Goal: Communication & Community: Answer question/provide support

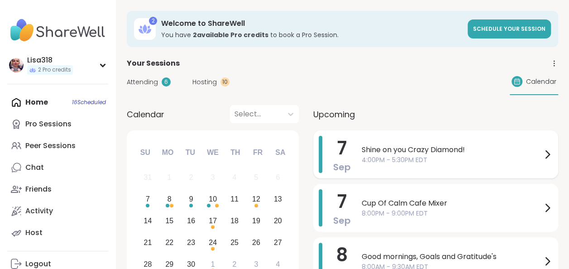
click at [396, 157] on span "4:00PM - 5:30PM EDT" at bounding box center [452, 160] width 180 height 10
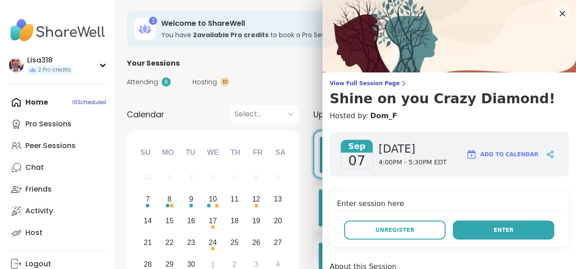
click at [467, 229] on button "Enter" at bounding box center [503, 229] width 101 height 19
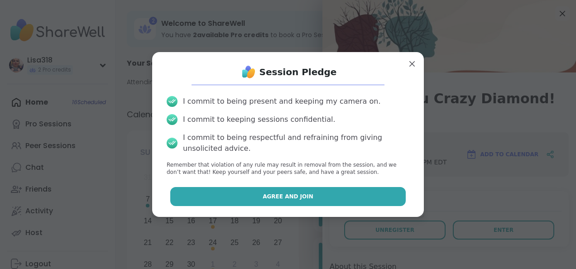
click at [311, 200] on button "Agree and Join" at bounding box center [288, 196] width 236 height 19
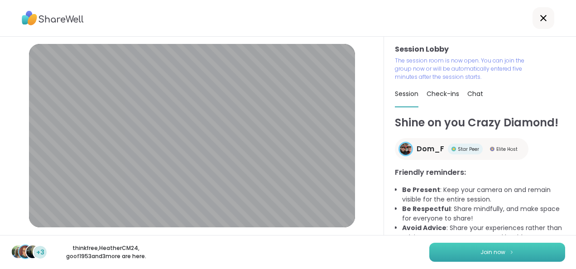
click at [509, 250] on img at bounding box center [511, 251] width 5 height 5
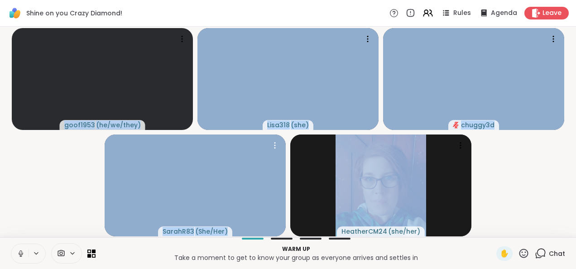
drag, startPoint x: 317, startPoint y: 172, endPoint x: 42, endPoint y: 220, distance: 279.8
click at [42, 220] on video-player-container "goof1953 ( he/we/they ) Lisa318 ( she ) chuggy3d SarahR83 ( She/Her ) HeatherCM…" at bounding box center [287, 131] width 565 height 203
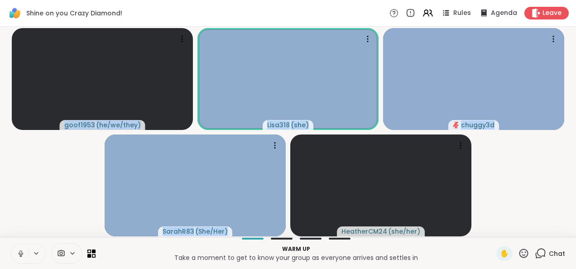
drag, startPoint x: 42, startPoint y: 220, endPoint x: 18, endPoint y: 253, distance: 40.6
click at [18, 253] on icon at bounding box center [21, 253] width 8 height 8
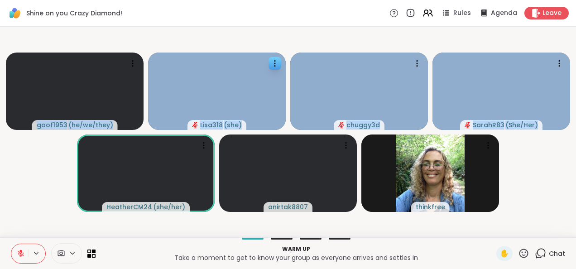
click at [251, 101] on video at bounding box center [217, 90] width 138 height 77
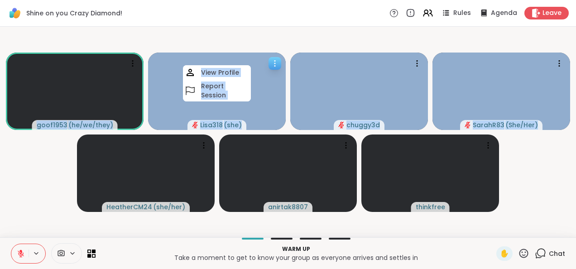
click at [271, 112] on video at bounding box center [217, 90] width 138 height 77
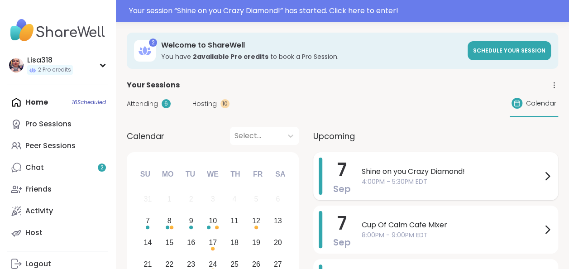
click at [447, 166] on span "Shine on you Crazy Diamond!" at bounding box center [452, 171] width 180 height 11
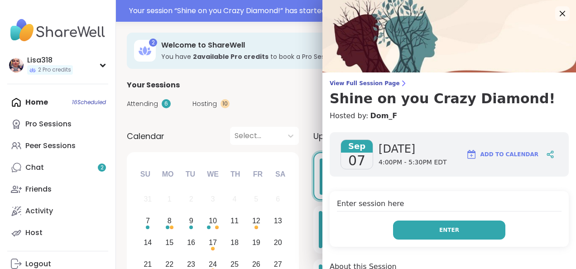
click at [442, 224] on button "Enter" at bounding box center [449, 229] width 112 height 19
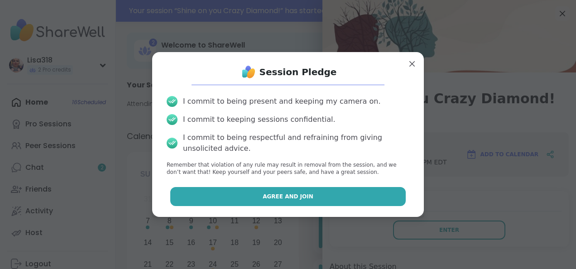
click at [358, 202] on button "Agree and Join" at bounding box center [288, 196] width 236 height 19
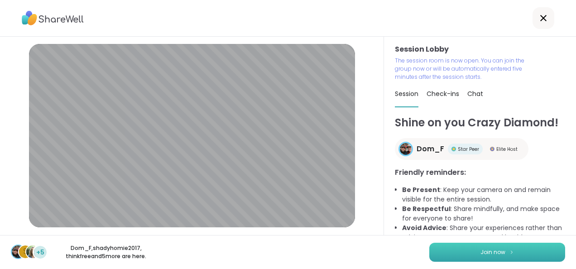
click at [529, 246] on button "Join now" at bounding box center [497, 252] width 136 height 19
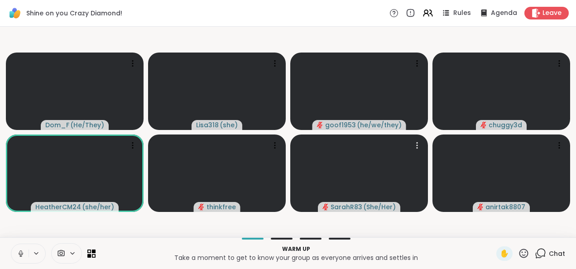
click at [17, 253] on icon at bounding box center [21, 253] width 8 height 8
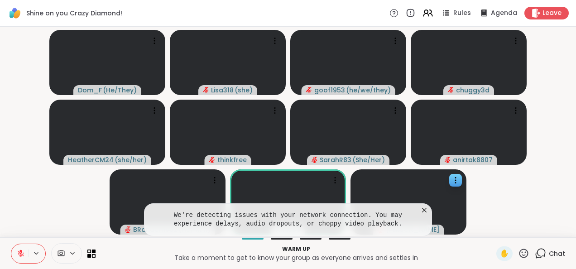
click at [432, 213] on video at bounding box center [408, 201] width 116 height 65
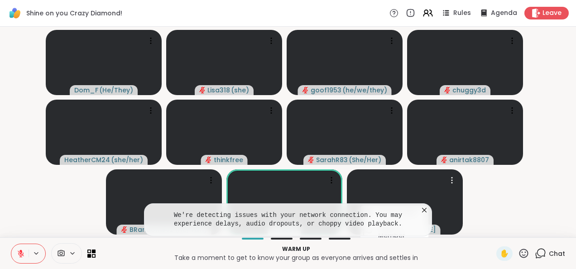
click at [420, 207] on icon at bounding box center [424, 209] width 9 height 9
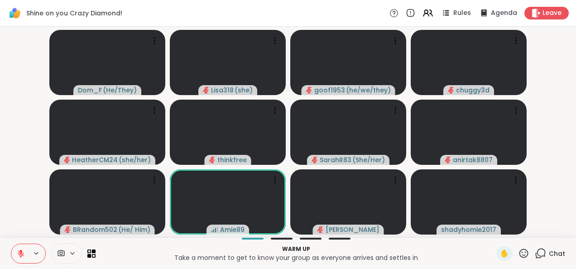
click at [18, 250] on icon at bounding box center [21, 253] width 8 height 8
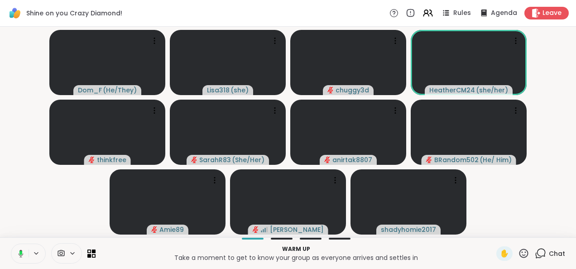
click at [27, 257] on button at bounding box center [19, 253] width 19 height 19
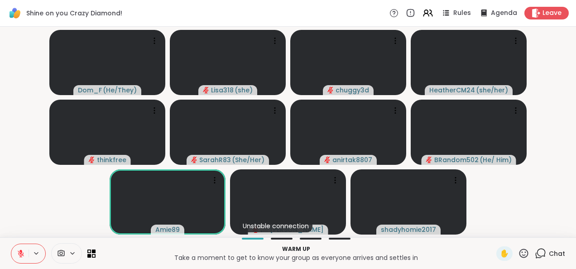
click at [19, 256] on icon at bounding box center [21, 253] width 8 height 8
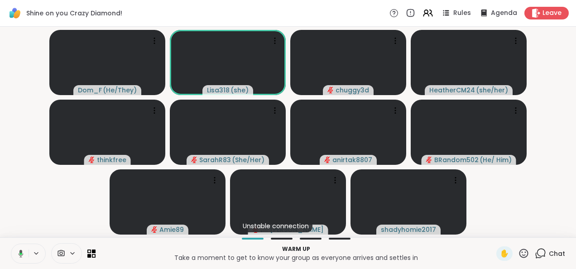
click at [16, 261] on button at bounding box center [19, 253] width 19 height 19
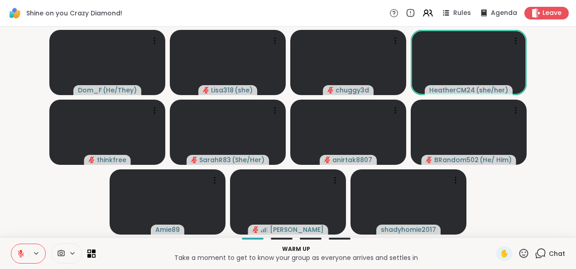
click at [14, 257] on button at bounding box center [19, 253] width 17 height 19
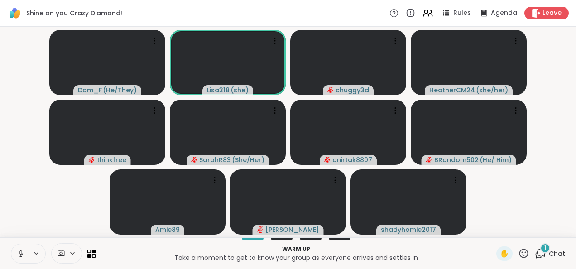
click at [26, 256] on button at bounding box center [19, 253] width 17 height 19
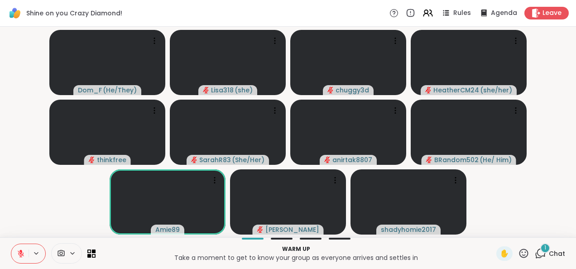
click at [25, 252] on button at bounding box center [19, 253] width 17 height 19
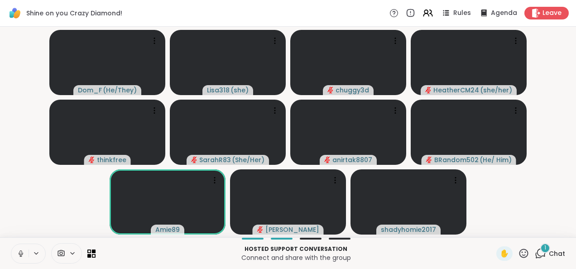
click at [20, 252] on icon at bounding box center [21, 253] width 8 height 8
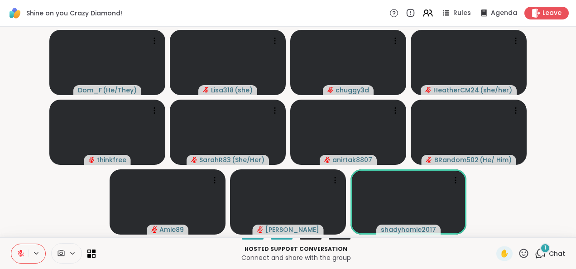
click at [540, 255] on div "1 Chat" at bounding box center [549, 253] width 30 height 14
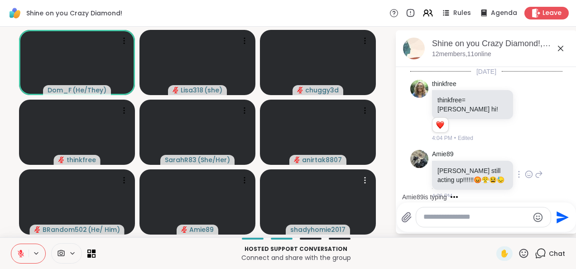
click at [524, 169] on div at bounding box center [528, 174] width 8 height 11
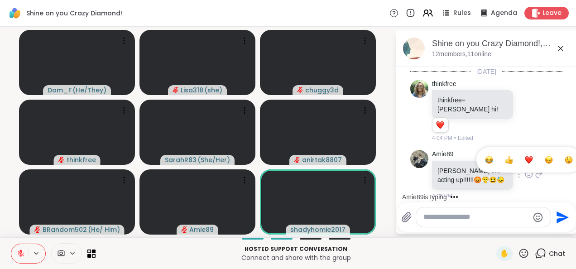
click at [547, 156] on div "Select Reaction: Sad" at bounding box center [548, 160] width 8 height 8
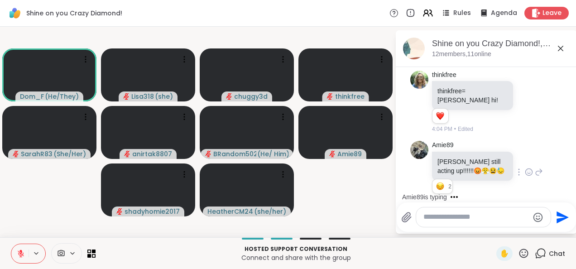
scroll to position [138, 0]
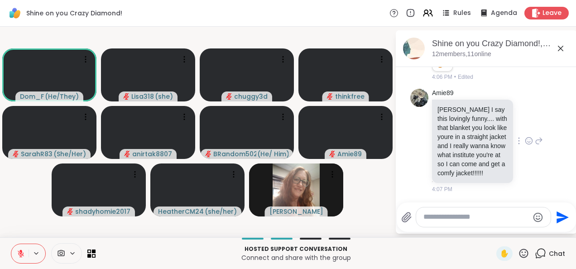
click at [524, 136] on icon at bounding box center [528, 140] width 8 height 9
click at [523, 121] on button "Select Reaction: Heart" at bounding box center [529, 126] width 18 height 18
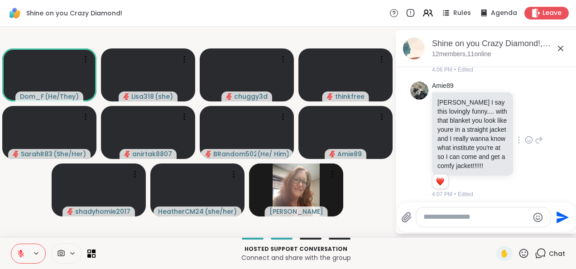
scroll to position [151, 0]
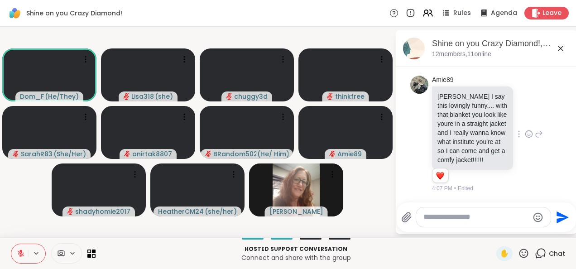
click at [529, 114] on div "Amie89 [PERSON_NAME] I say this lovingly funny.... with that blanket you look l…" at bounding box center [487, 134] width 111 height 117
click at [525, 130] on icon at bounding box center [528, 133] width 7 height 7
click at [530, 148] on div "Amie89 [PERSON_NAME] I say this lovingly funny.... with that blanket you look l…" at bounding box center [487, 134] width 111 height 117
click at [527, 134] on icon at bounding box center [528, 134] width 3 height 1
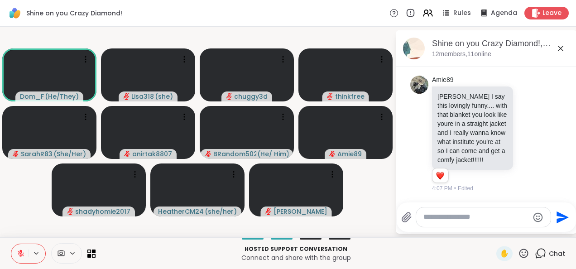
click at [533, 155] on div "Amie89 [PERSON_NAME] I say this lovingly funny.... with that blanket you look l…" at bounding box center [487, 134] width 111 height 117
click at [534, 129] on icon at bounding box center [538, 134] width 8 height 11
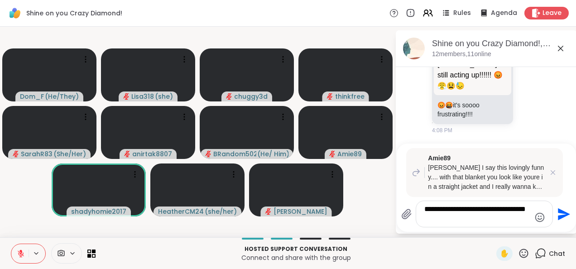
scroll to position [332, 0]
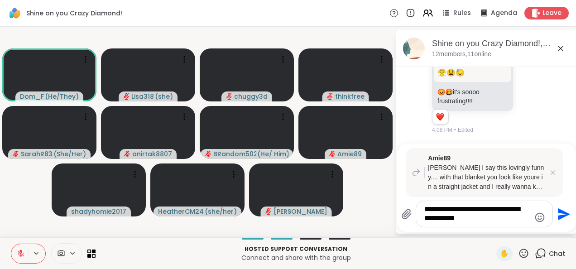
type textarea "**********"
click at [560, 224] on button "Send" at bounding box center [563, 214] width 20 height 20
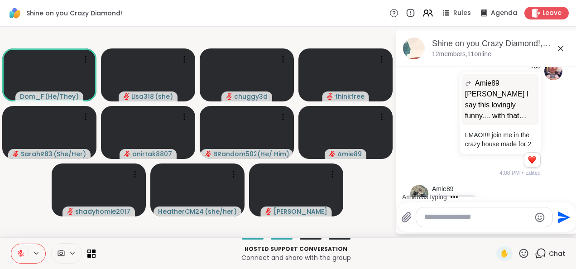
scroll to position [453, 0]
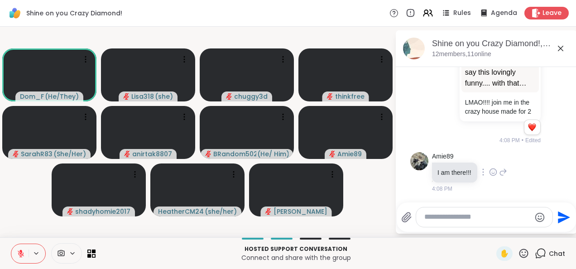
click at [492, 176] on icon at bounding box center [493, 171] width 8 height 9
click at [473, 163] on button "Select Reaction: Thumbs up" at bounding box center [473, 157] width 18 height 18
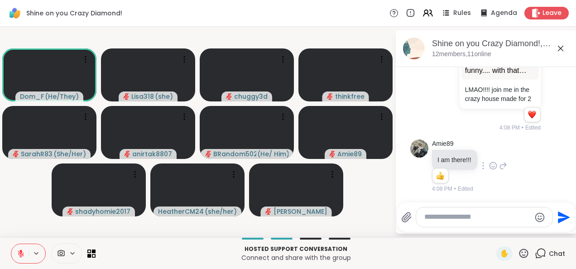
scroll to position [466, 0]
click at [482, 166] on icon at bounding box center [482, 166] width 1 height 6
click at [500, 171] on icon at bounding box center [503, 165] width 8 height 11
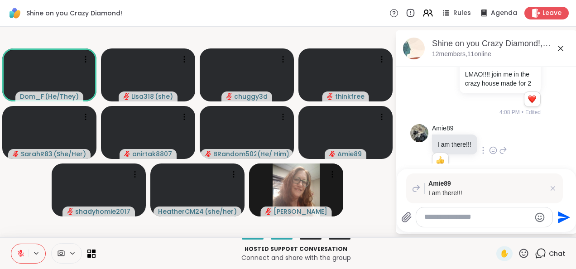
click at [358, 202] on video-player-container "Dom_F ( He/They ) Lisa318 ( she ) chuggy3d thinkfree SarahR83 ( She/Her ) anirt…" at bounding box center [197, 131] width 384 height 203
click at [449, 220] on textarea "Type your message" at bounding box center [477, 217] width 106 height 10
type textarea "*"
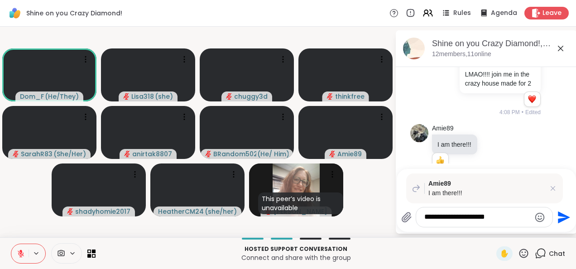
type textarea "**********"
click at [557, 225] on button "Send" at bounding box center [563, 217] width 20 height 20
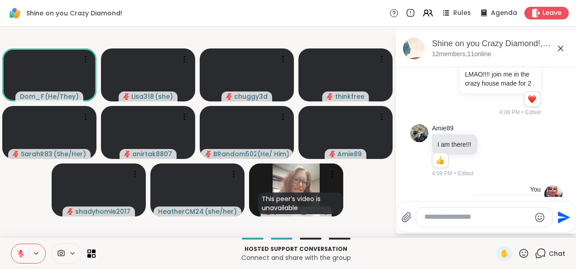
scroll to position [545, 0]
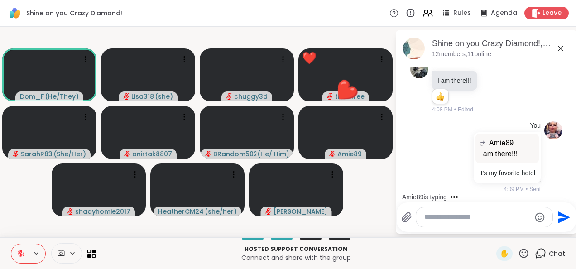
click at [520, 257] on icon at bounding box center [523, 253] width 11 height 11
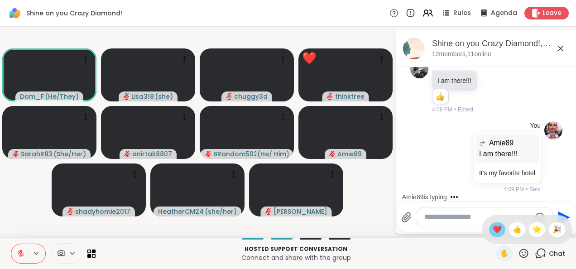
click at [489, 235] on div "❤️" at bounding box center [497, 229] width 16 height 14
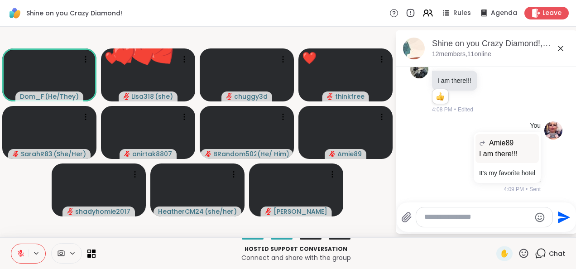
click at [518, 254] on icon at bounding box center [523, 253] width 11 height 11
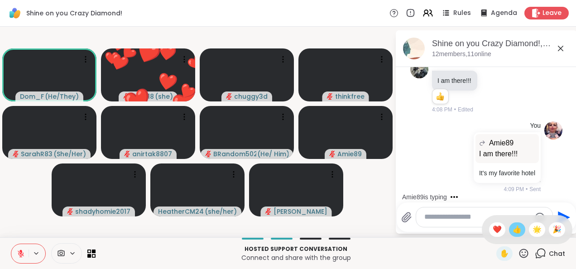
click at [512, 232] on span "👍" at bounding box center [516, 229] width 9 height 11
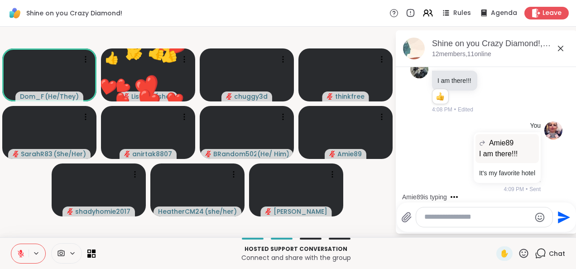
click at [518, 254] on icon at bounding box center [523, 253] width 11 height 11
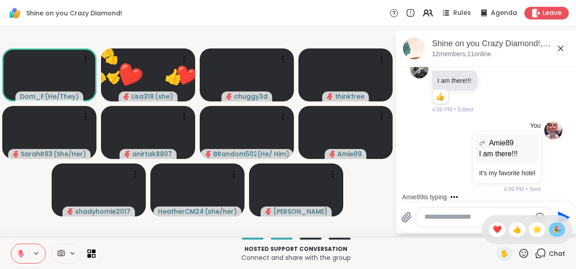
click at [552, 230] on span "🎉" at bounding box center [556, 229] width 9 height 11
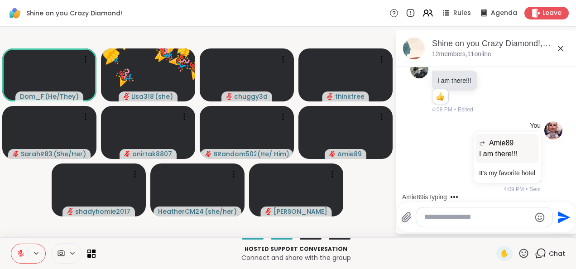
click at [518, 254] on icon at bounding box center [523, 253] width 11 height 11
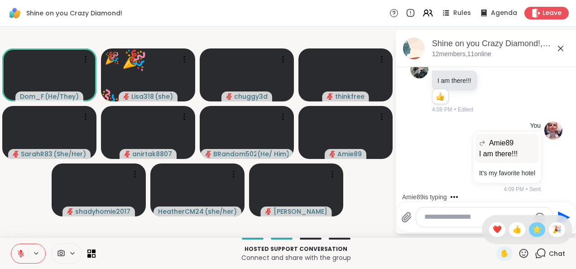
click at [532, 229] on span "🌟" at bounding box center [536, 229] width 9 height 11
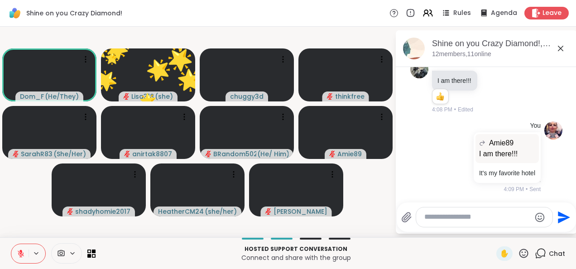
scroll to position [662, 0]
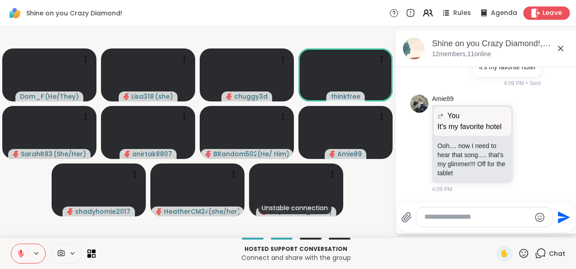
click at [539, 19] on div "Leave" at bounding box center [546, 12] width 47 height 13
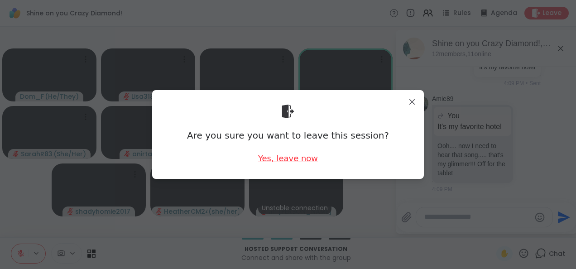
click at [303, 161] on div "Yes, leave now" at bounding box center [288, 158] width 60 height 11
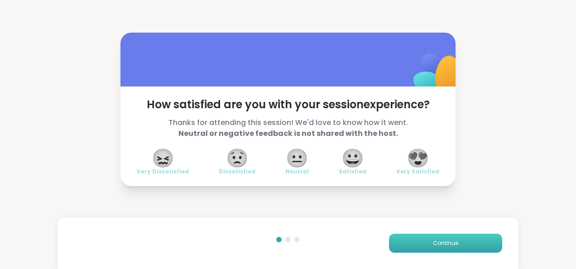
click at [457, 241] on button "Continue" at bounding box center [445, 243] width 113 height 19
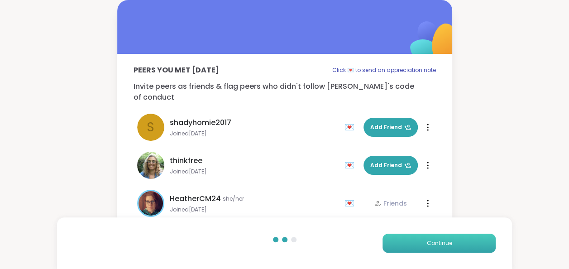
click at [450, 243] on span "Continue" at bounding box center [438, 243] width 25 height 8
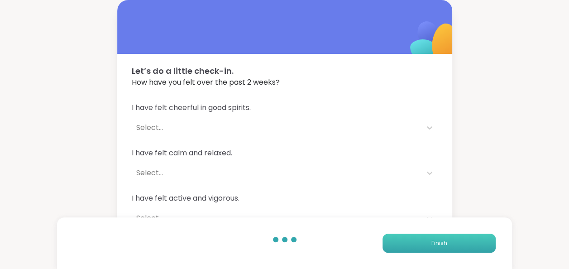
click at [442, 243] on span "Finish" at bounding box center [439, 243] width 16 height 8
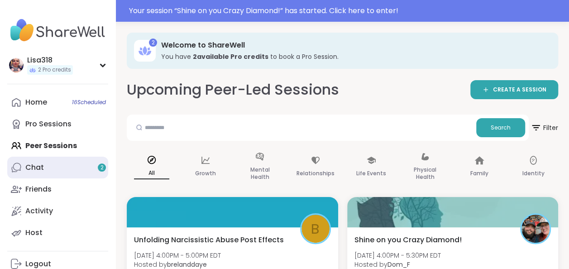
click at [43, 166] on div "Chat 2" at bounding box center [34, 167] width 19 height 10
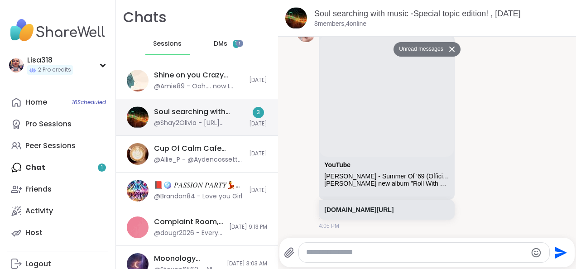
click at [249, 118] on div "3 [DATE]" at bounding box center [258, 117] width 18 height 21
click at [225, 114] on div "Soul searching with music -Special topic edition! , [DATE]" at bounding box center [199, 112] width 90 height 10
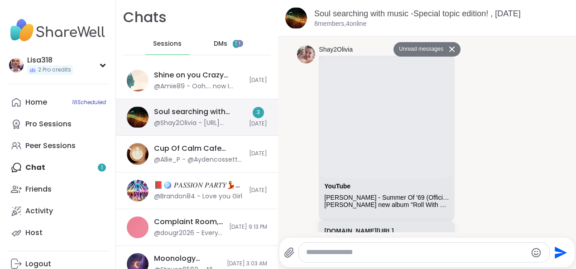
scroll to position [373, 0]
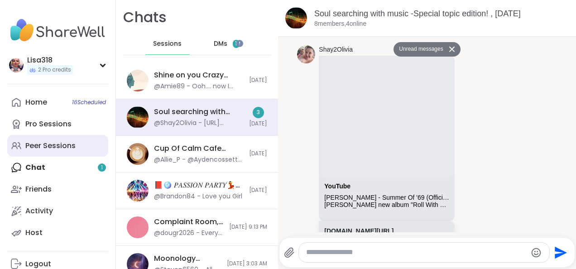
click at [65, 148] on div "Peer Sessions" at bounding box center [50, 146] width 50 height 10
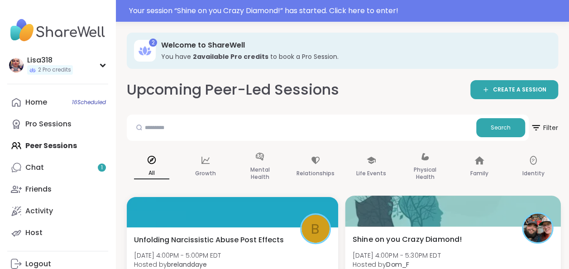
click at [458, 243] on span "Shine on you Crazy Diamond!" at bounding box center [407, 239] width 110 height 11
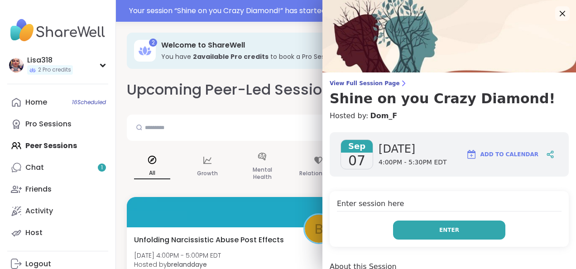
click at [453, 233] on button "Enter" at bounding box center [449, 229] width 112 height 19
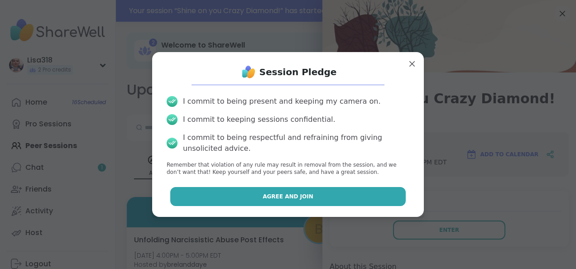
click at [370, 199] on button "Agree and Join" at bounding box center [288, 196] width 236 height 19
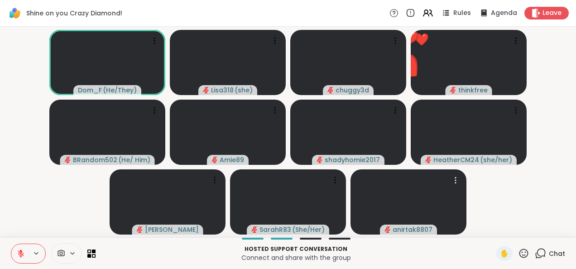
scroll to position [0, 7]
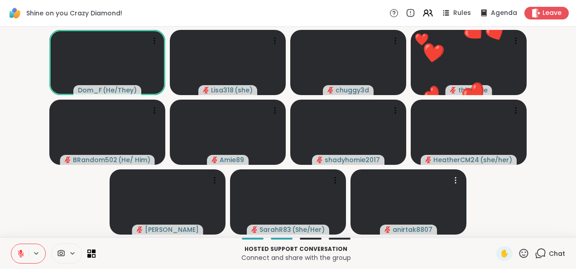
click at [11, 254] on button at bounding box center [19, 253] width 17 height 19
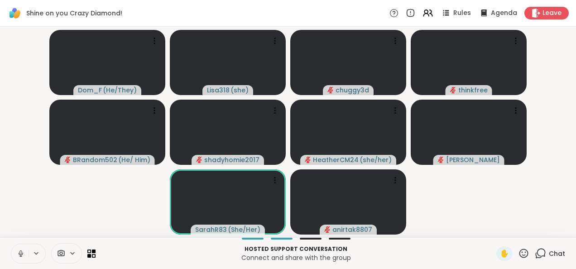
click at [17, 253] on icon at bounding box center [21, 253] width 8 height 8
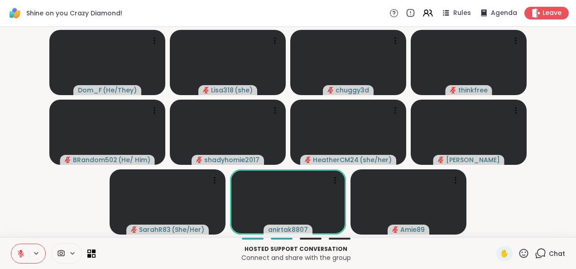
click at [518, 258] on icon at bounding box center [523, 253] width 11 height 11
click at [509, 234] on div "👍" at bounding box center [517, 229] width 16 height 14
click at [519, 257] on icon at bounding box center [523, 252] width 9 height 9
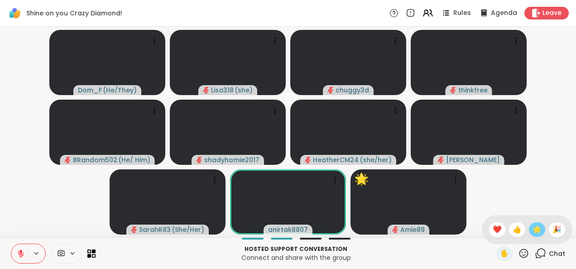
click at [532, 234] on span "🌟" at bounding box center [536, 229] width 9 height 11
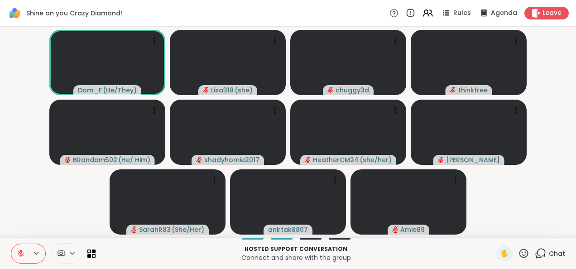
click at [518, 259] on icon at bounding box center [523, 253] width 11 height 11
click at [492, 233] on span "❤️" at bounding box center [496, 229] width 9 height 11
click at [534, 254] on icon at bounding box center [539, 253] width 11 height 11
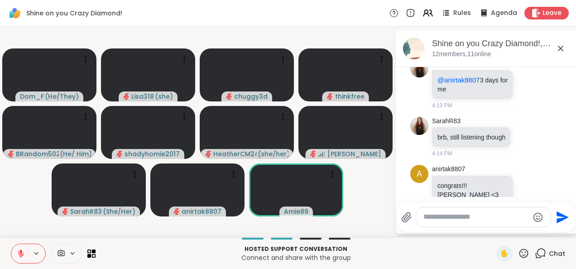
scroll to position [786, 0]
click at [515, 90] on div at bounding box center [519, 84] width 8 height 11
click at [524, 89] on icon at bounding box center [528, 84] width 8 height 9
click at [520, 79] on button "Select Reaction: Heart" at bounding box center [529, 70] width 18 height 18
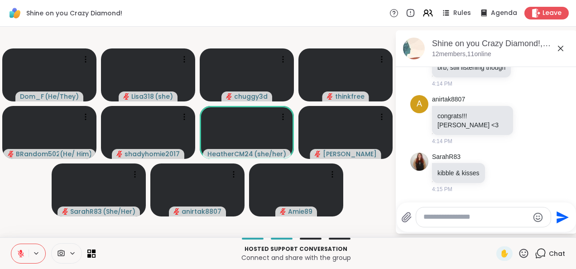
scroll to position [906, 0]
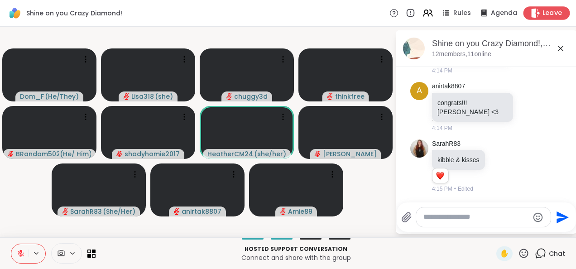
click at [542, 15] on span "Leave" at bounding box center [552, 14] width 20 height 10
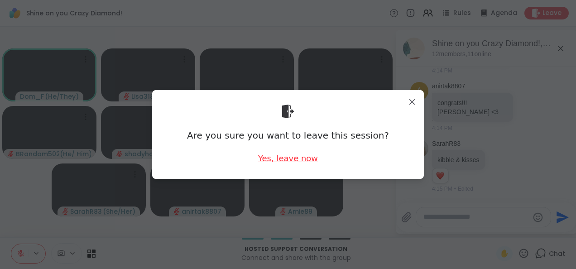
click at [309, 157] on div "Yes, leave now" at bounding box center [288, 158] width 60 height 11
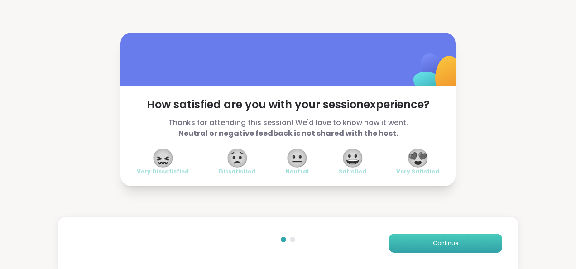
click at [433, 237] on button "Continue" at bounding box center [445, 243] width 113 height 19
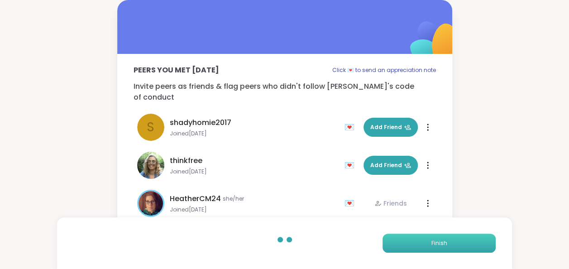
click at [429, 239] on button "Finish" at bounding box center [438, 243] width 113 height 19
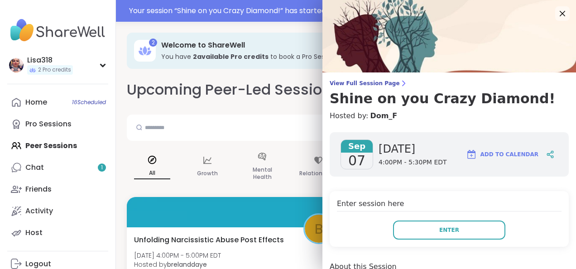
click at [439, 228] on span "Enter" at bounding box center [449, 230] width 20 height 8
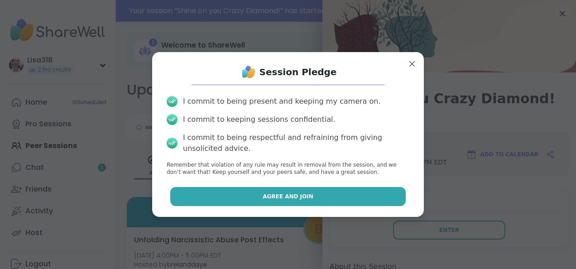
click at [358, 188] on button "Agree and Join" at bounding box center [288, 196] width 236 height 19
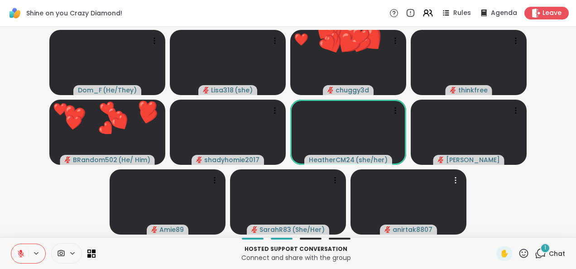
click at [19, 251] on icon at bounding box center [21, 253] width 6 height 6
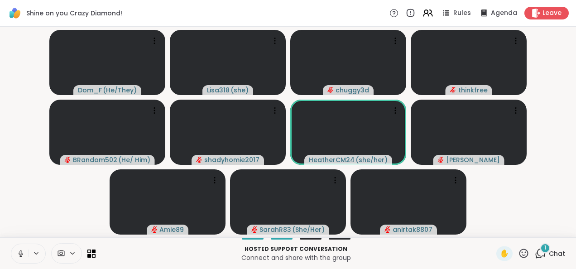
click at [535, 253] on icon at bounding box center [539, 253] width 11 height 11
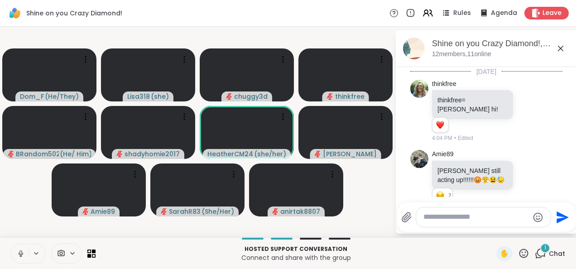
scroll to position [994, 0]
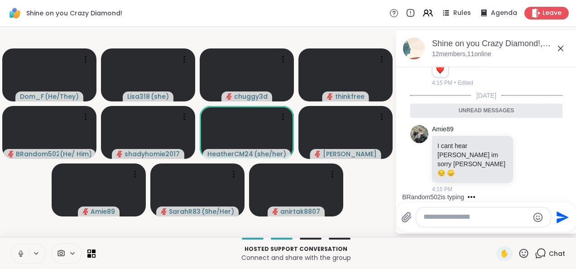
click at [451, 219] on textarea "Type your message" at bounding box center [475, 217] width 105 height 10
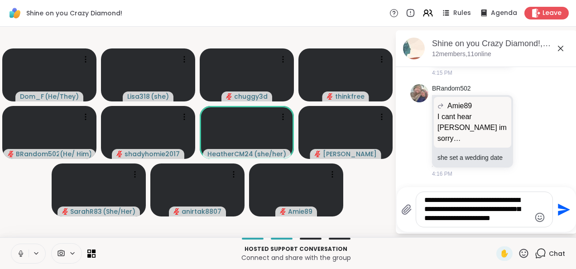
scroll to position [1110, 0]
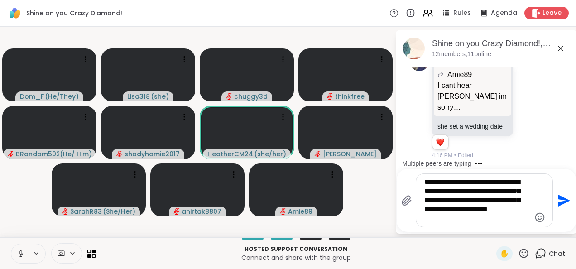
type textarea "**********"
click at [560, 204] on icon "Send" at bounding box center [564, 200] width 12 height 12
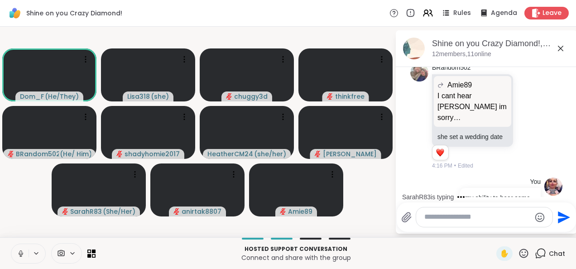
scroll to position [1097, 0]
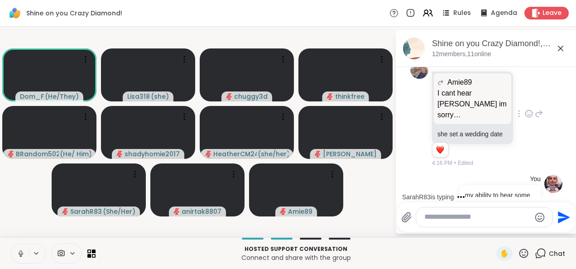
click at [524, 118] on icon at bounding box center [528, 113] width 8 height 9
click at [524, 108] on button "Select Reaction: Heart" at bounding box center [529, 99] width 18 height 18
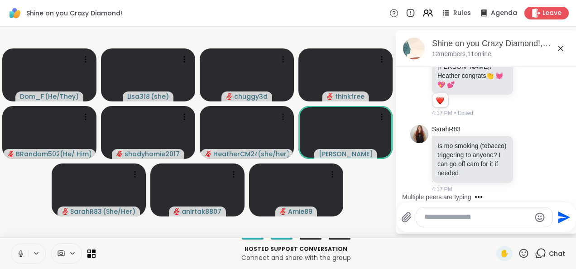
scroll to position [1530, 0]
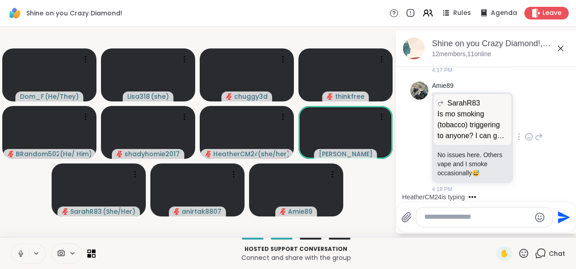
click at [524, 133] on icon at bounding box center [528, 136] width 8 height 9
click at [534, 137] on icon at bounding box center [538, 136] width 8 height 11
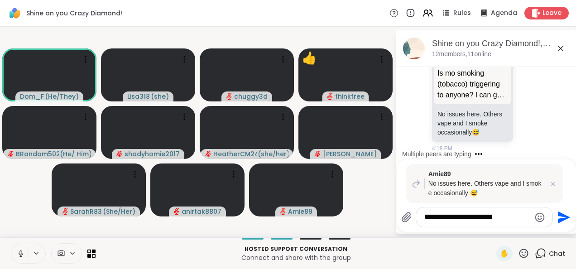
type textarea "**********"
click at [561, 215] on icon "Send" at bounding box center [564, 217] width 12 height 12
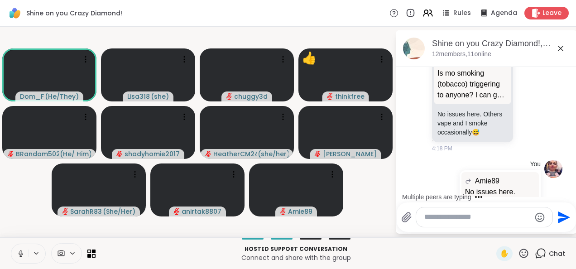
scroll to position [1639, 0]
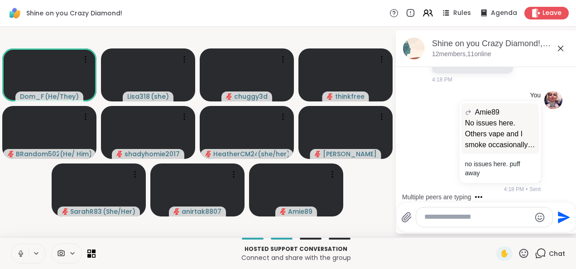
click at [13, 253] on button at bounding box center [19, 253] width 17 height 19
click at [30, 255] on button at bounding box center [37, 253] width 17 height 8
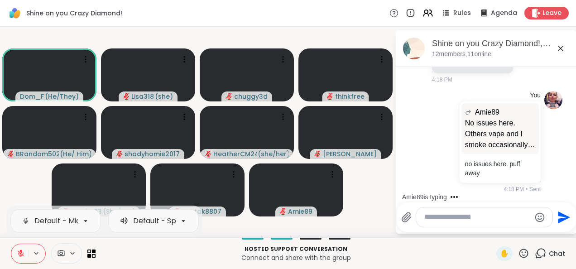
click at [15, 257] on button at bounding box center [19, 253] width 17 height 19
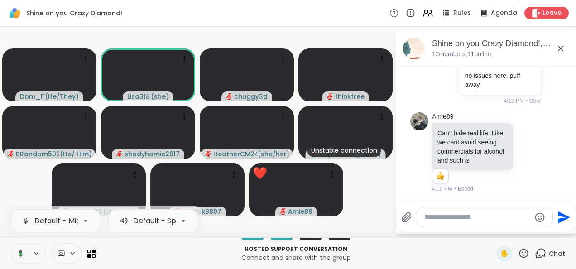
scroll to position [1909, 0]
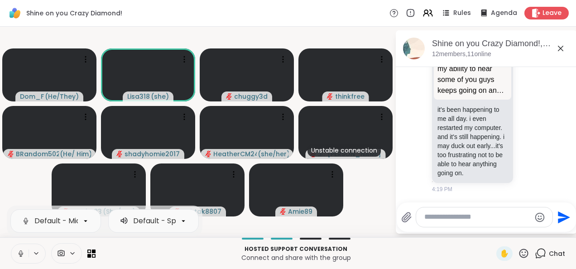
click at [18, 257] on icon at bounding box center [21, 253] width 8 height 8
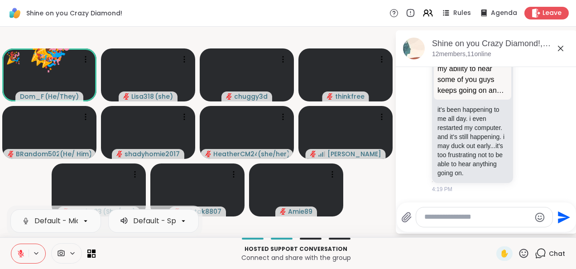
scroll to position [1922, 0]
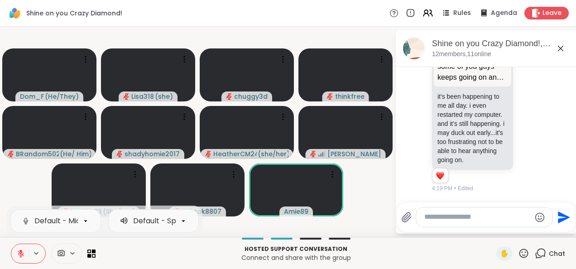
click at [450, 221] on textarea "Type your message" at bounding box center [477, 217] width 106 height 10
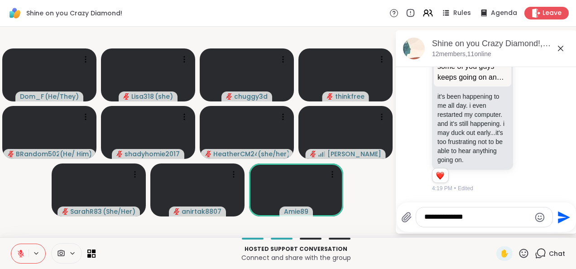
type textarea "**********"
click at [558, 225] on button "Send" at bounding box center [563, 217] width 20 height 20
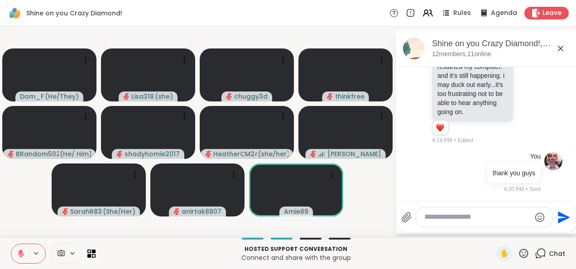
click at [537, 219] on icon "Emoji picker" at bounding box center [539, 217] width 10 height 10
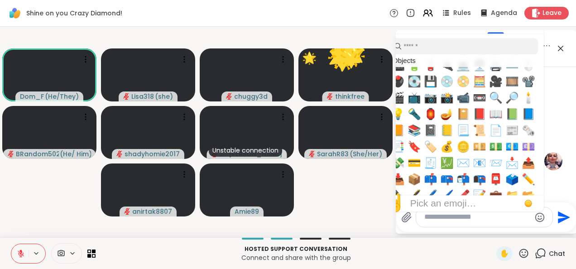
scroll to position [2337, 0]
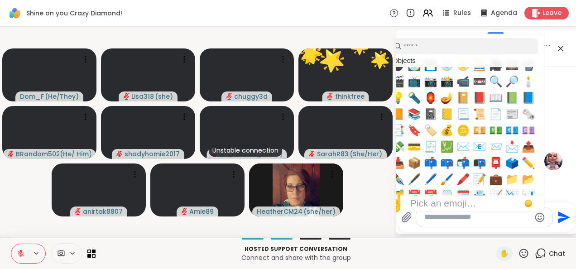
click at [448, 133] on span "💰" at bounding box center [447, 130] width 14 height 13
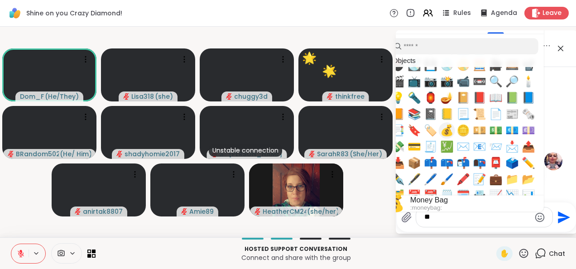
click at [449, 136] on span "💰" at bounding box center [447, 130] width 14 height 13
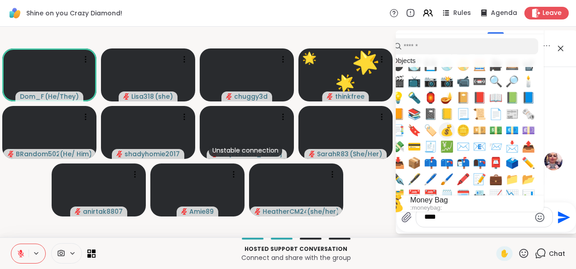
click at [448, 135] on span "💰" at bounding box center [447, 130] width 14 height 13
type textarea "******"
click at [560, 220] on icon "Send" at bounding box center [564, 217] width 12 height 12
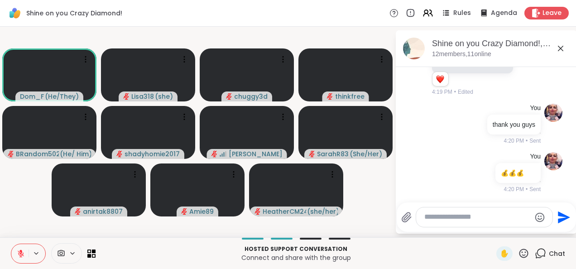
scroll to position [2031, 0]
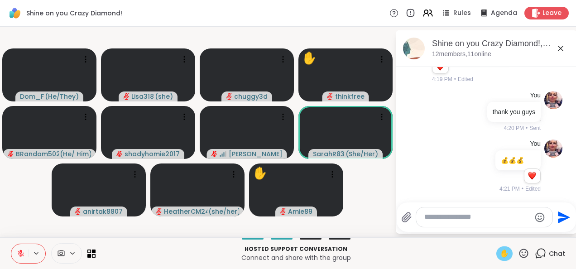
click at [500, 258] on span "✋" at bounding box center [504, 253] width 9 height 11
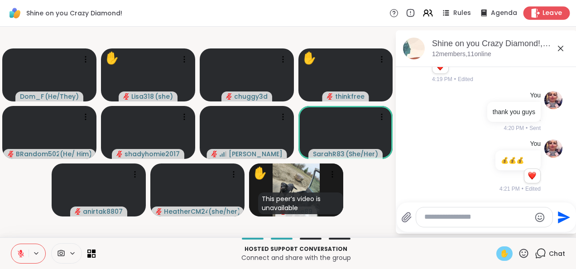
click at [553, 15] on span "Leave" at bounding box center [552, 14] width 20 height 10
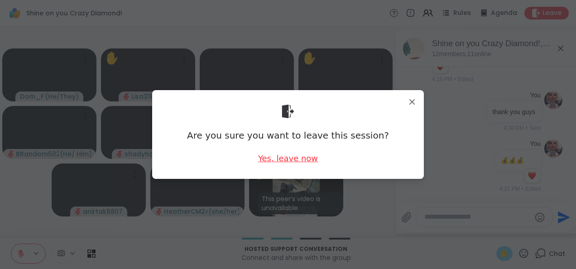
click at [310, 156] on div "Yes, leave now" at bounding box center [288, 158] width 60 height 11
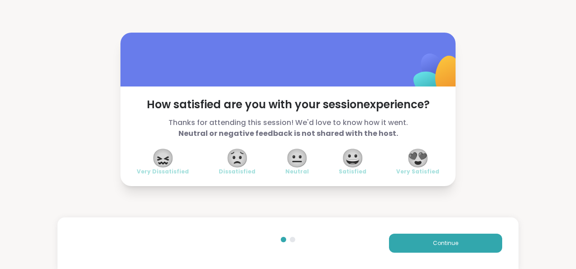
click at [453, 242] on button "Continue" at bounding box center [445, 243] width 113 height 19
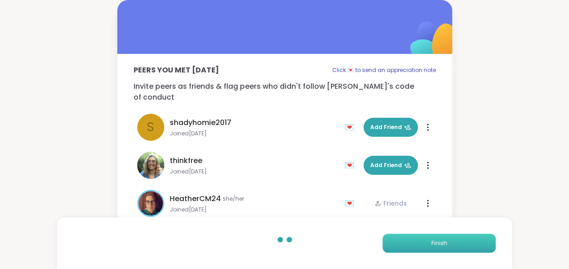
click at [461, 242] on button "Finish" at bounding box center [438, 243] width 113 height 19
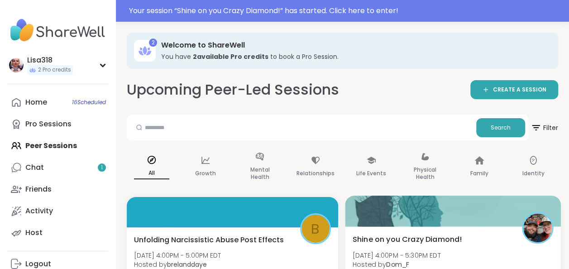
click at [461, 215] on div at bounding box center [452, 210] width 215 height 31
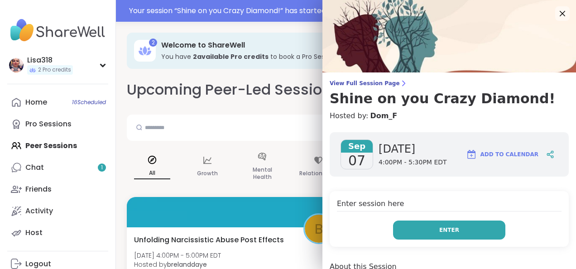
click at [469, 223] on button "Enter" at bounding box center [449, 229] width 112 height 19
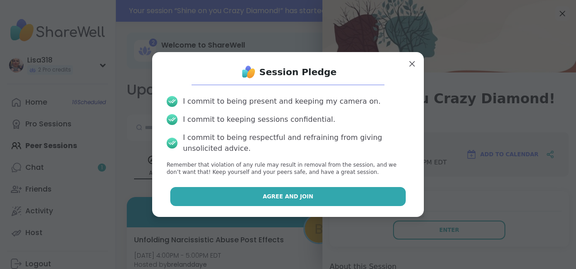
click at [373, 199] on button "Agree and Join" at bounding box center [288, 196] width 236 height 19
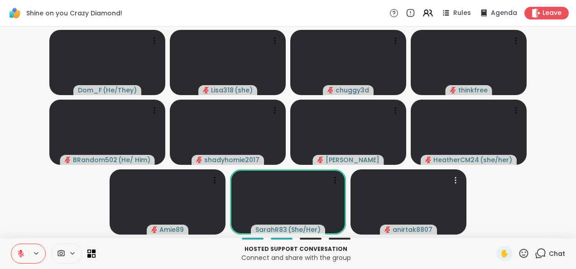
click at [19, 250] on icon at bounding box center [21, 253] width 8 height 8
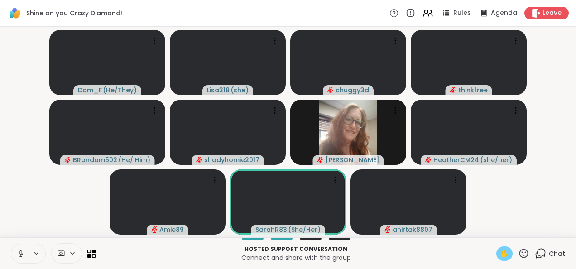
click at [500, 256] on span "✋" at bounding box center [504, 253] width 9 height 11
click at [541, 253] on div "1 Chat" at bounding box center [549, 253] width 30 height 14
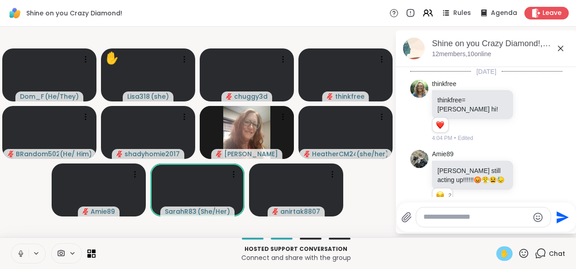
scroll to position [2109, 0]
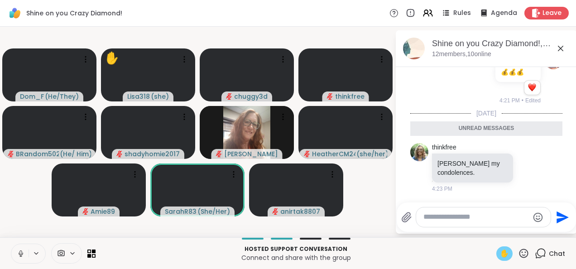
click at [453, 219] on textarea "Type your message" at bounding box center [475, 217] width 105 height 10
drag, startPoint x: 453, startPoint y: 219, endPoint x: 354, endPoint y: 209, distance: 98.7
click at [354, 209] on video-player-container "Dom_F ( He/They ) ✋ Lisa318 ( she ) chuggy3d thinkfree BRandom502 ( He/ Him ) s…" at bounding box center [197, 131] width 384 height 203
click at [492, 219] on textarea "**********" at bounding box center [477, 217] width 106 height 10
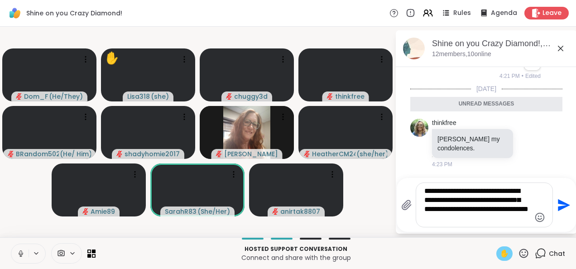
scroll to position [2169, 0]
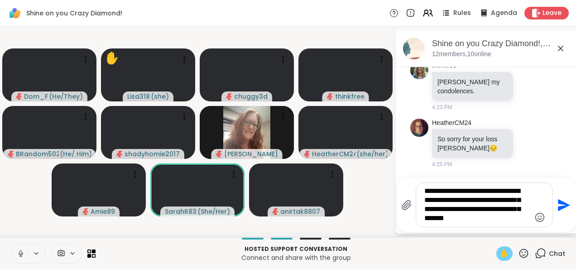
type textarea "**********"
click at [561, 209] on icon "Send" at bounding box center [564, 205] width 12 height 12
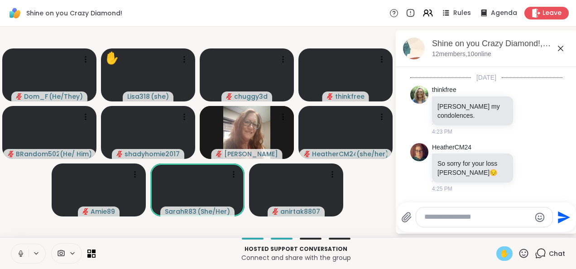
scroll to position [2238, 0]
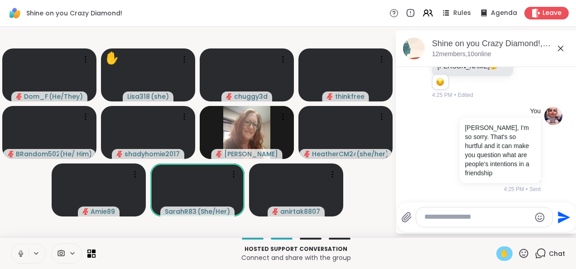
click at [496, 247] on div "✋" at bounding box center [504, 253] width 16 height 14
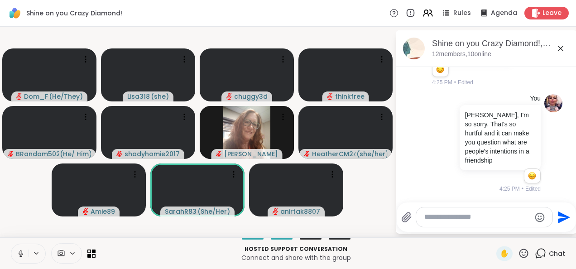
click at [17, 259] on button at bounding box center [19, 253] width 17 height 19
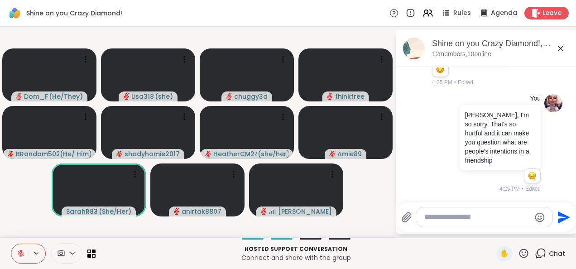
click at [443, 219] on textarea "Type your message" at bounding box center [477, 217] width 106 height 10
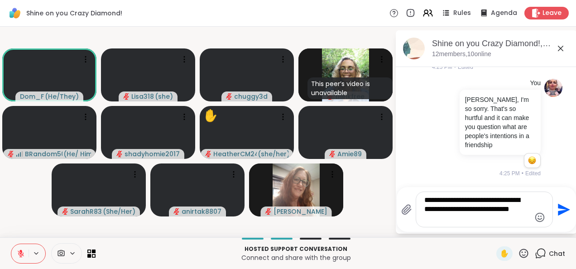
type textarea "**********"
click at [560, 212] on icon "Send" at bounding box center [564, 209] width 12 height 12
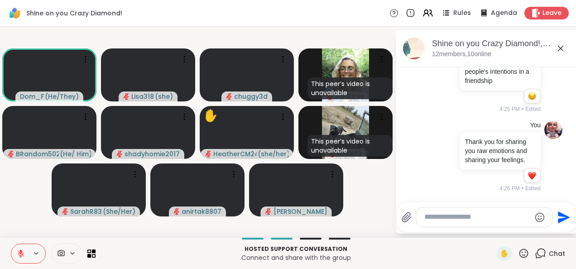
scroll to position [2352, 0]
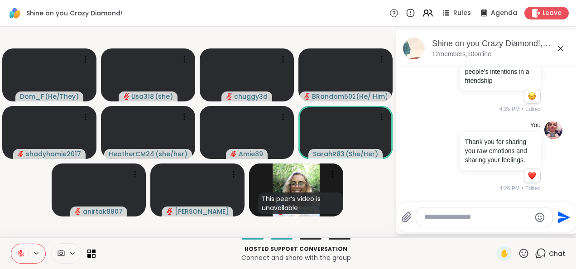
click at [521, 257] on icon at bounding box center [523, 253] width 11 height 11
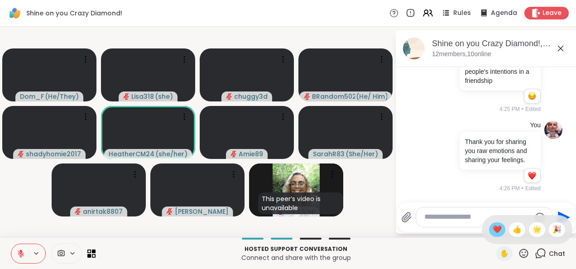
click at [492, 232] on span "❤️" at bounding box center [496, 229] width 9 height 11
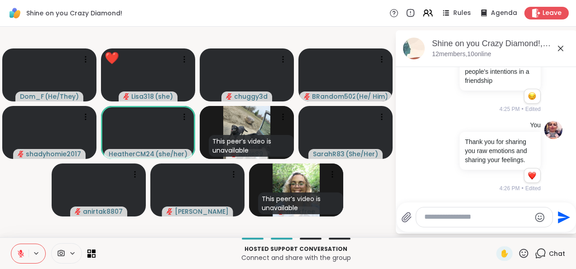
click at [448, 231] on div "Send" at bounding box center [485, 216] width 179 height 29
click at [444, 220] on textarea "Type your message" at bounding box center [477, 217] width 106 height 10
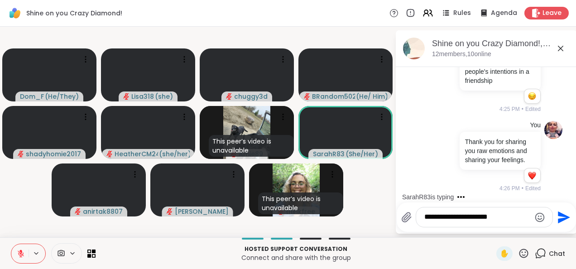
type textarea "**********"
click at [562, 221] on icon "Send" at bounding box center [562, 217] width 14 height 14
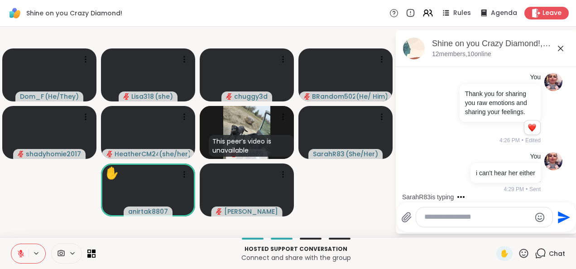
scroll to position [2466, 0]
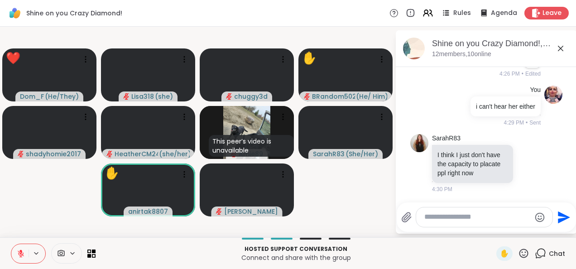
click at [520, 254] on icon at bounding box center [523, 252] width 9 height 9
click at [482, 236] on div "✋ ❤️ 👍 🌟 🎉" at bounding box center [527, 229] width 91 height 29
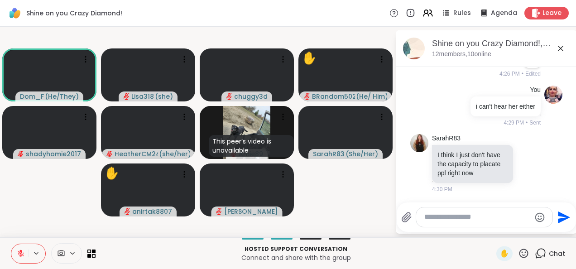
click at [518, 258] on icon at bounding box center [523, 253] width 11 height 11
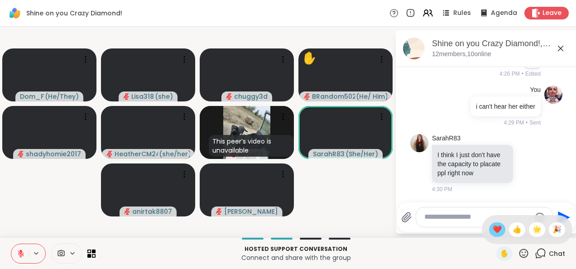
click at [492, 230] on span "❤️" at bounding box center [496, 229] width 9 height 11
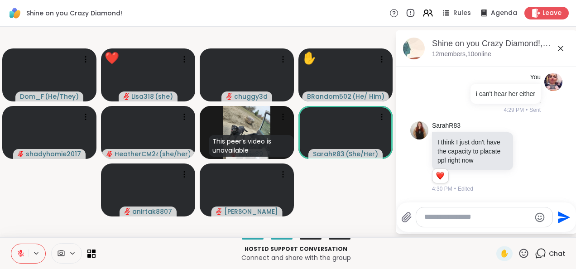
scroll to position [2479, 0]
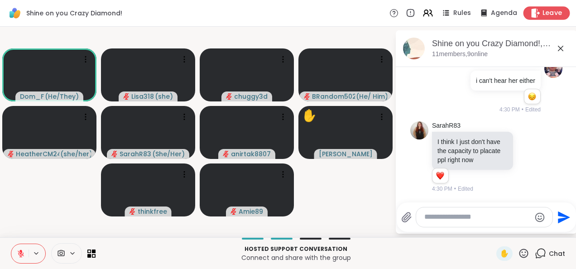
click at [542, 16] on span "Leave" at bounding box center [552, 14] width 20 height 10
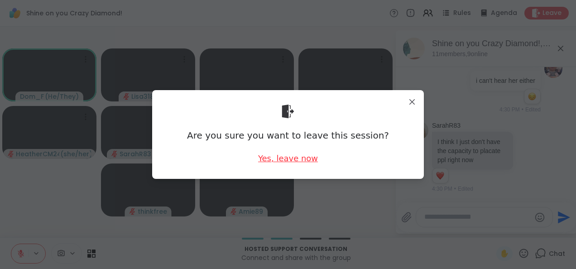
click at [306, 161] on div "Yes, leave now" at bounding box center [288, 158] width 60 height 11
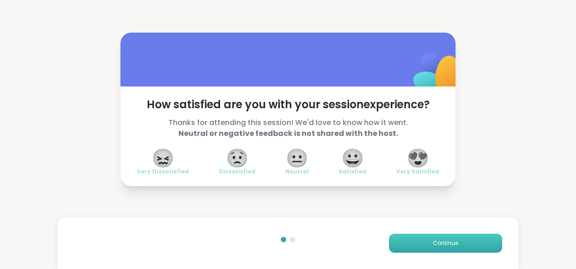
click at [462, 239] on button "Continue" at bounding box center [445, 243] width 113 height 19
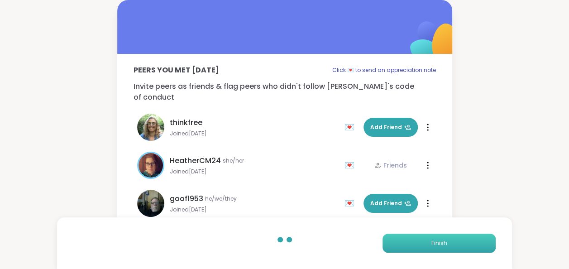
click at [441, 246] on span "Finish" at bounding box center [439, 243] width 16 height 8
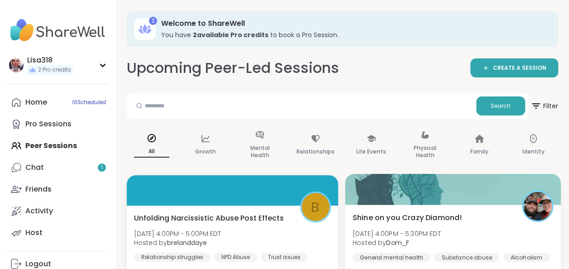
click at [467, 200] on div at bounding box center [452, 189] width 215 height 31
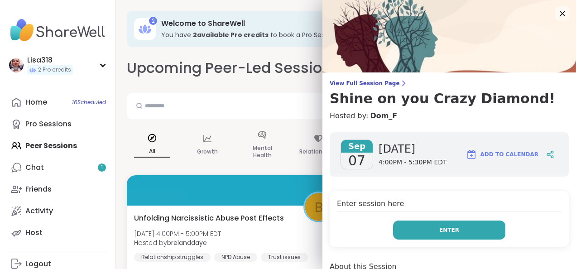
click at [447, 225] on button "Enter" at bounding box center [449, 229] width 112 height 19
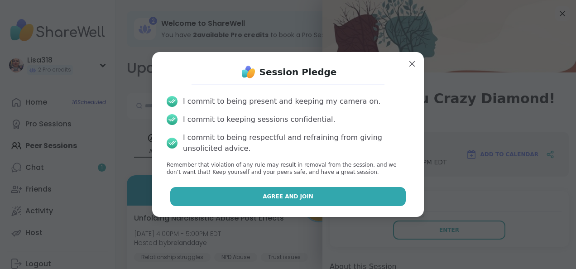
click at [381, 194] on button "Agree and Join" at bounding box center [288, 196] width 236 height 19
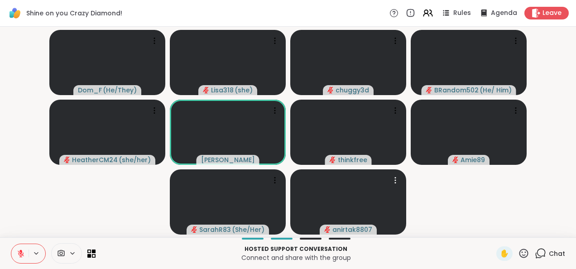
click at [14, 255] on button at bounding box center [19, 253] width 17 height 19
click at [19, 250] on icon at bounding box center [21, 253] width 8 height 8
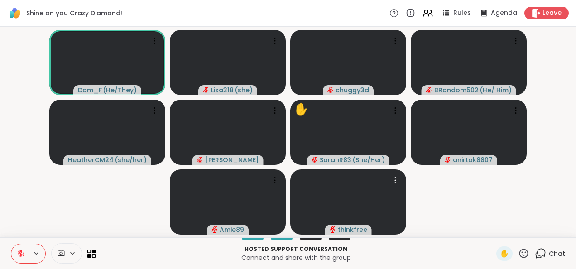
click at [534, 254] on icon at bounding box center [539, 253] width 11 height 11
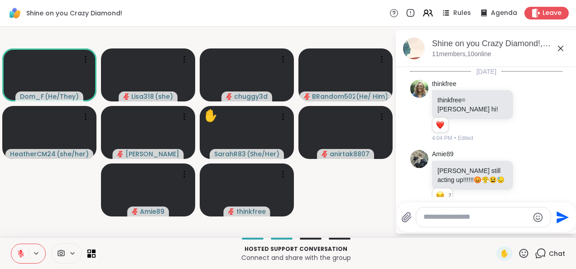
scroll to position [2483, 0]
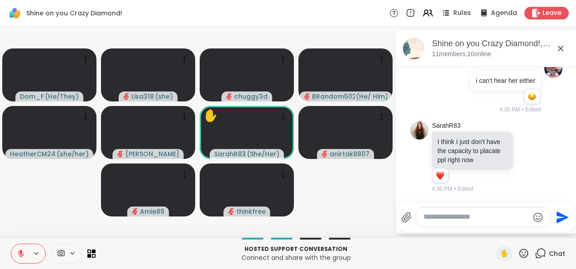
click at [430, 216] on textarea "Type your message" at bounding box center [475, 217] width 105 height 10
click at [354, 210] on video-player-container "Dom_F ( He/They ) Lisa318 ( she ) chuggy3d BRandom502 ( He/ Him ) HeatherCM24 (…" at bounding box center [197, 131] width 384 height 203
click at [431, 222] on textarea "Type your message" at bounding box center [475, 217] width 105 height 10
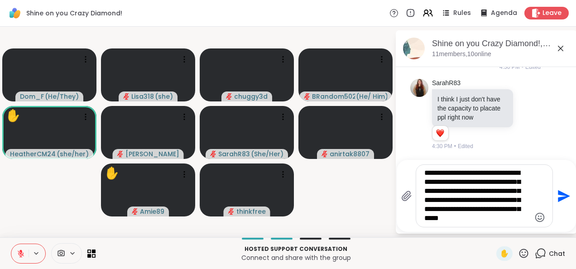
type textarea "**********"
click at [558, 206] on button "Send" at bounding box center [563, 196] width 20 height 20
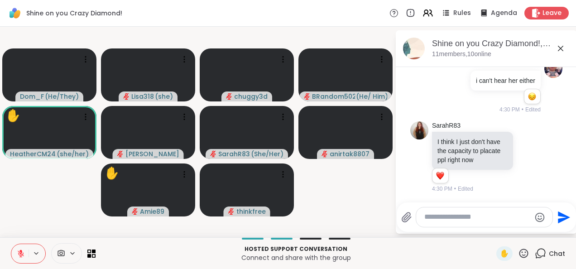
scroll to position [2603, 0]
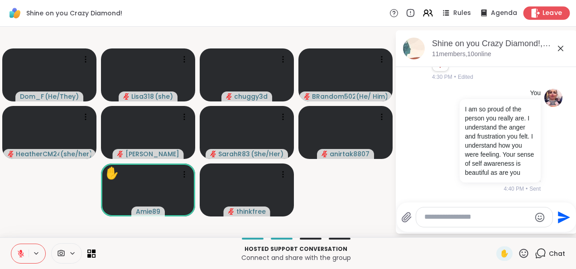
click at [542, 19] on div "Leave" at bounding box center [546, 12] width 47 height 13
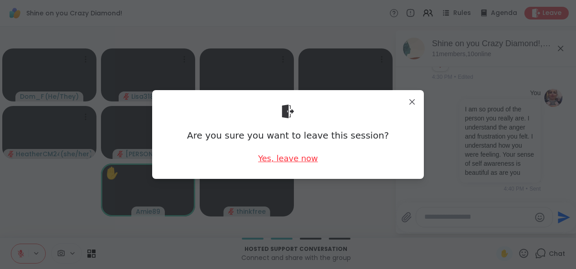
click at [305, 161] on div "Yes, leave now" at bounding box center [288, 158] width 60 height 11
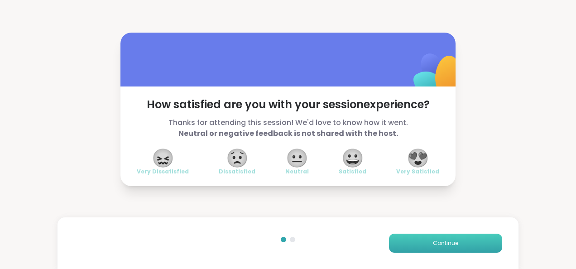
click at [443, 242] on span "Continue" at bounding box center [445, 243] width 25 height 8
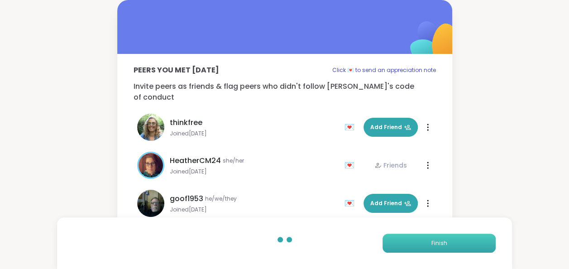
click at [430, 244] on button "Finish" at bounding box center [438, 243] width 113 height 19
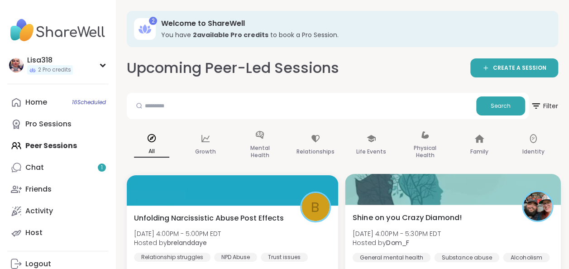
click at [426, 212] on div "Shine on you Crazy Diamond! [DATE] 4:00PM - 5:30PM EDT Hosted by Dom_F General …" at bounding box center [452, 259] width 215 height 108
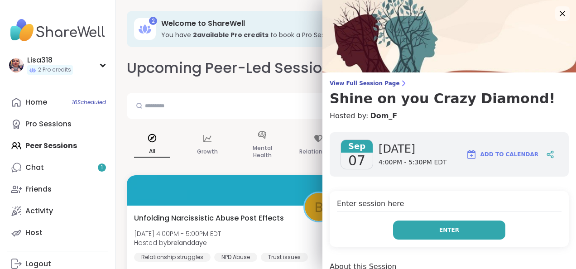
click at [420, 231] on button "Enter" at bounding box center [449, 229] width 112 height 19
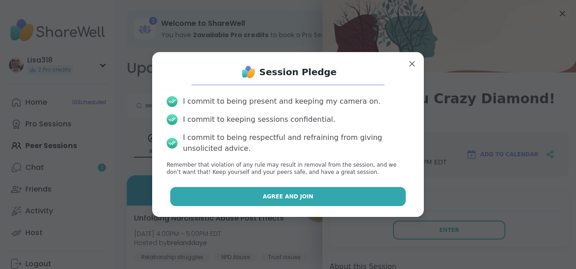
click at [305, 196] on button "Agree and Join" at bounding box center [288, 196] width 236 height 19
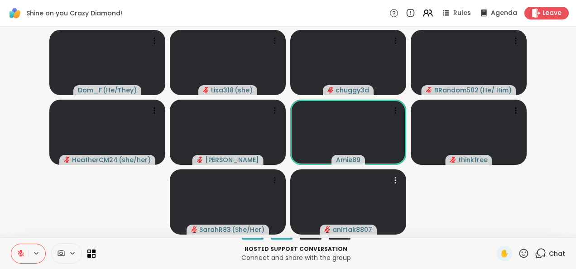
click at [539, 252] on icon at bounding box center [539, 253] width 11 height 11
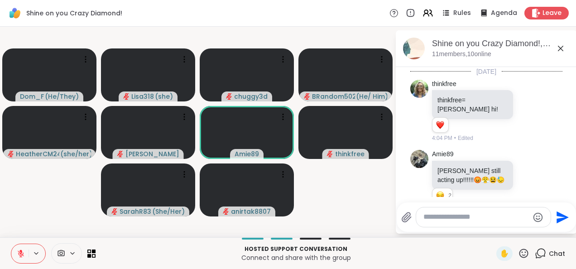
scroll to position [2603, 0]
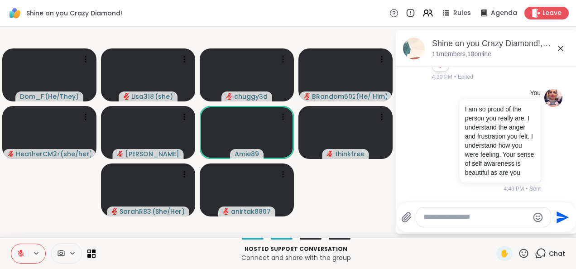
click at [465, 219] on textarea "Type your message" at bounding box center [475, 217] width 105 height 10
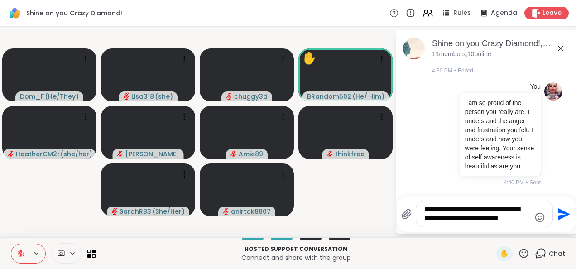
type textarea "**********"
click at [558, 219] on icon "Send" at bounding box center [564, 214] width 12 height 12
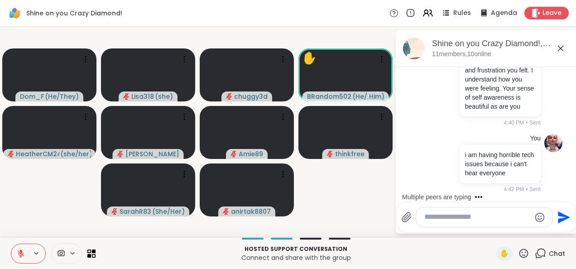
scroll to position [2744, 0]
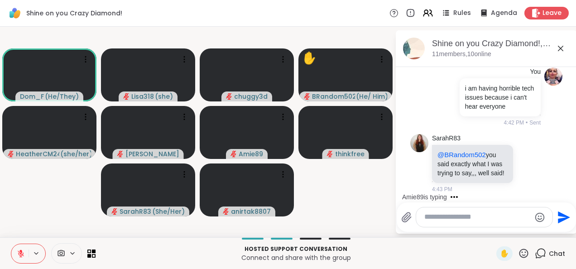
click at [520, 264] on div "Hosted support conversation Connect and share with the group ✋ Chat" at bounding box center [288, 253] width 576 height 32
click at [522, 257] on icon at bounding box center [523, 253] width 11 height 11
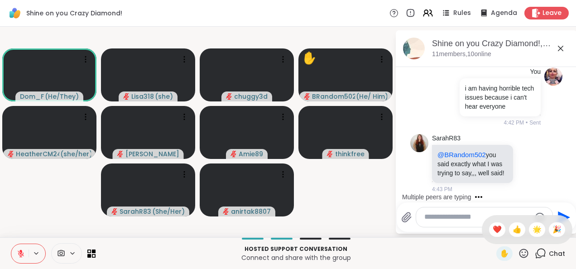
click at [520, 254] on icon at bounding box center [523, 252] width 9 height 9
click at [519, 258] on icon at bounding box center [523, 253] width 11 height 11
click at [490, 235] on div "❤️" at bounding box center [497, 229] width 16 height 14
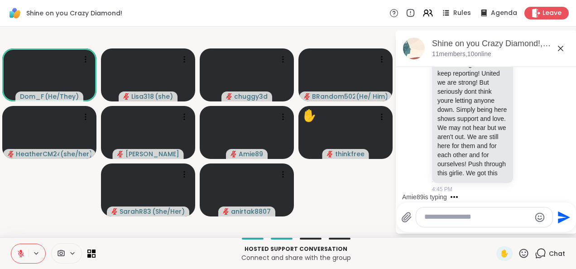
scroll to position [3124, 0]
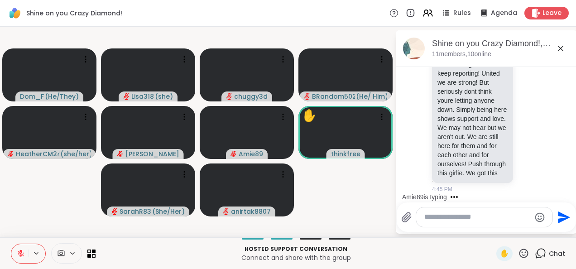
click at [519, 258] on icon at bounding box center [523, 253] width 11 height 11
click at [512, 233] on span "👍" at bounding box center [516, 229] width 9 height 11
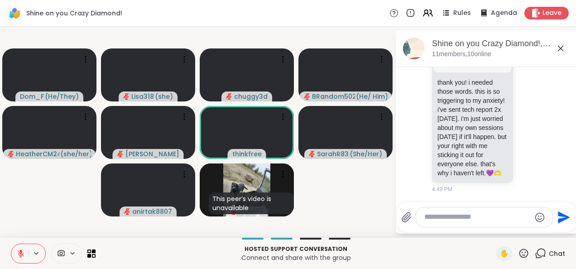
scroll to position [3481, 0]
click at [534, 102] on icon at bounding box center [538, 100] width 8 height 11
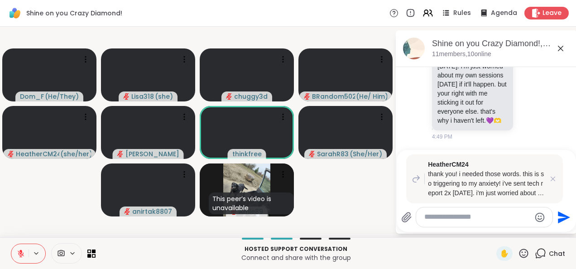
scroll to position [3552, 0]
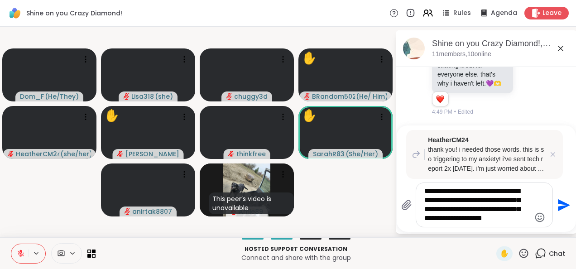
type textarea "**********"
click at [402, 203] on icon at bounding box center [406, 205] width 11 height 11
click at [0, 0] on input "file" at bounding box center [0, 0] width 0 height 0
click at [563, 208] on icon "Send" at bounding box center [562, 205] width 14 height 14
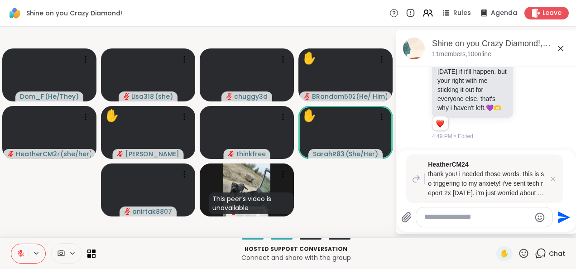
scroll to position [3655, 0]
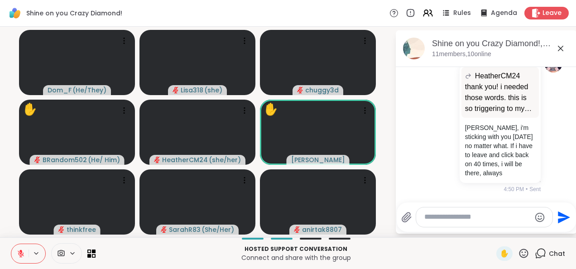
click at [453, 219] on textarea "Type your message" at bounding box center [477, 217] width 106 height 10
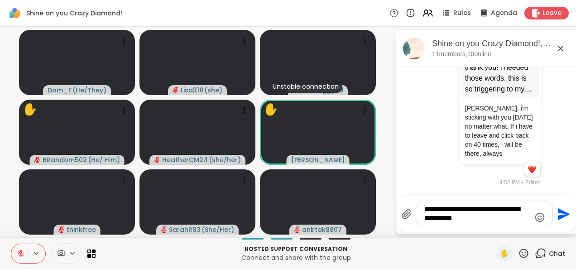
type textarea "**********"
click at [563, 223] on button "Send" at bounding box center [563, 214] width 20 height 20
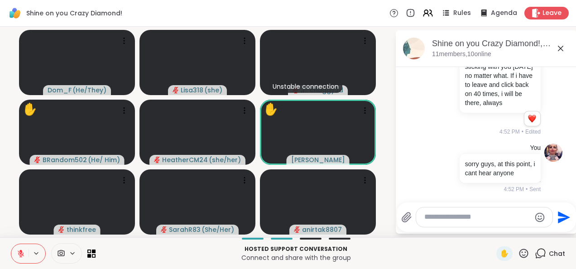
scroll to position [3733, 0]
click at [451, 216] on textarea "Type your message" at bounding box center [477, 217] width 106 height 10
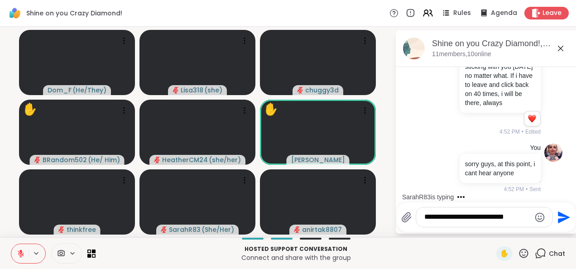
type textarea "**********"
click at [555, 222] on icon "Send" at bounding box center [562, 217] width 14 height 14
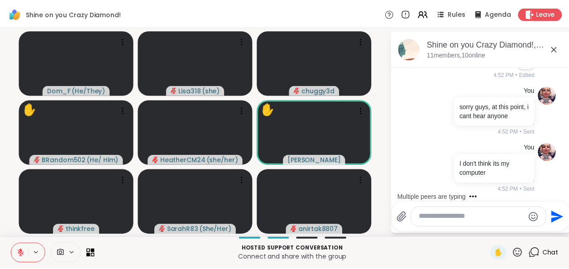
scroll to position [3891, 0]
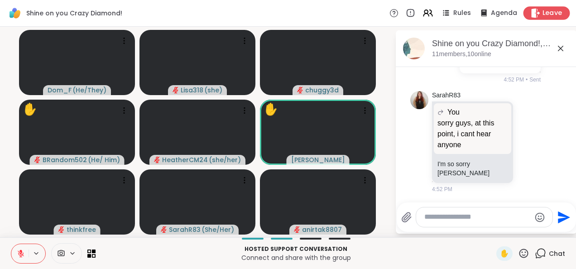
click at [542, 14] on span "Leave" at bounding box center [552, 14] width 20 height 10
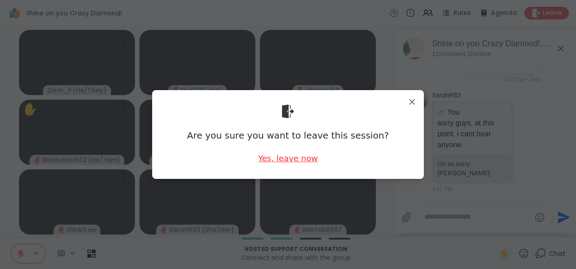
click at [300, 162] on div "Yes, leave now" at bounding box center [288, 158] width 60 height 11
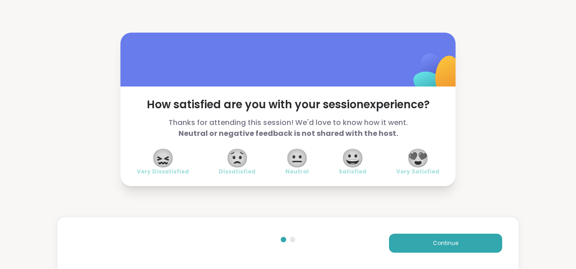
click at [422, 166] on span "😍" at bounding box center [417, 158] width 23 height 16
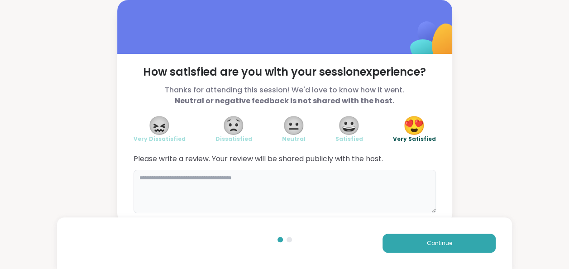
click at [296, 186] on textarea at bounding box center [284, 191] width 302 height 43
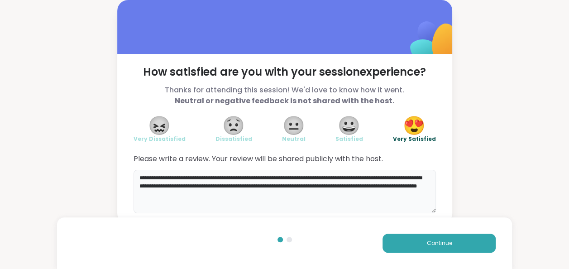
type textarea "**********"
click at [436, 244] on span "Continue" at bounding box center [438, 243] width 25 height 8
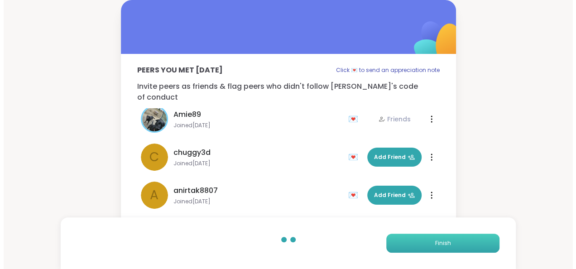
scroll to position [217, 0]
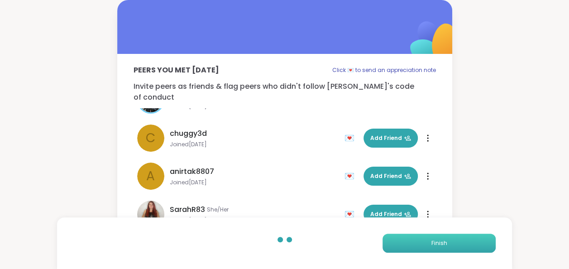
click at [429, 235] on button "Finish" at bounding box center [438, 243] width 113 height 19
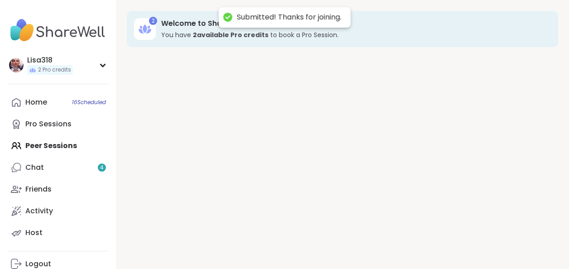
click at [426, 237] on div "2 Welcome to ShareWell You have 2 available Pro credit s to book a Pro Session." at bounding box center [342, 134] width 453 height 269
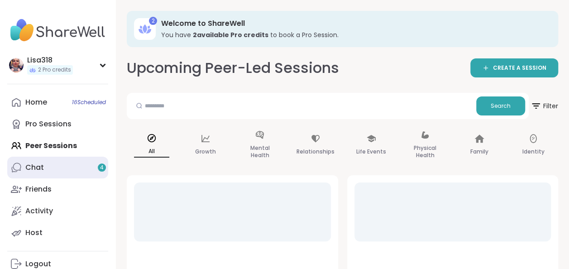
click at [37, 167] on div "Chat 4" at bounding box center [34, 167] width 19 height 10
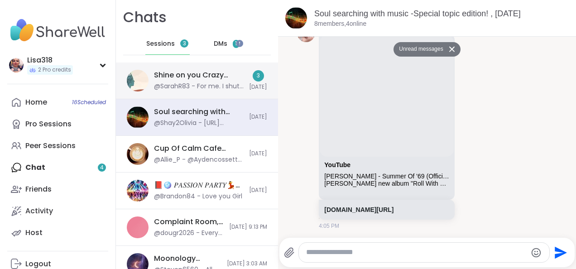
click at [224, 82] on div "@SarahR83 - For me. I shut down the whole window, and started fresh from login …" at bounding box center [199, 86] width 90 height 9
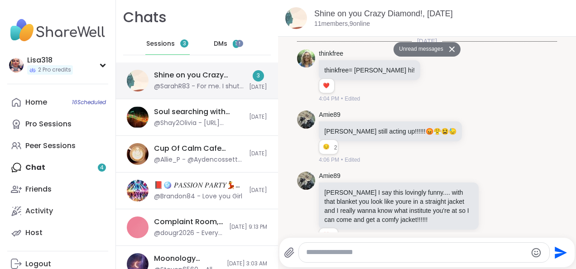
scroll to position [3242, 0]
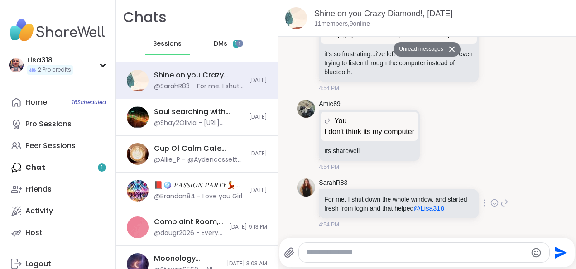
click at [490, 200] on icon at bounding box center [494, 202] width 8 height 9
click at [500, 201] on icon at bounding box center [504, 202] width 8 height 11
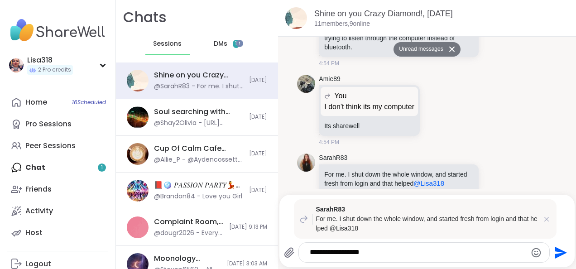
type textarea "**********"
click at [555, 254] on icon "Send" at bounding box center [561, 252] width 12 height 12
